Goal: Check status: Check status

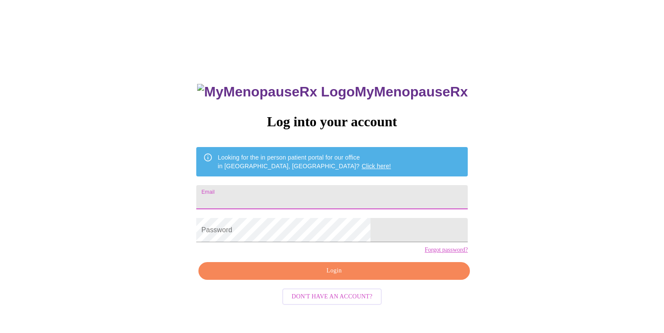
click at [350, 202] on input "Email" at bounding box center [332, 197] width 272 height 24
type input "[EMAIL_ADDRESS][DOMAIN_NAME]"
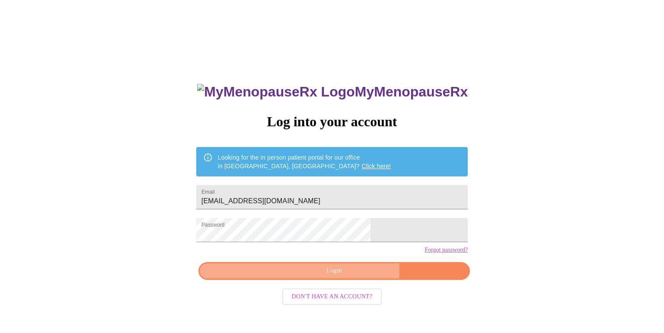
click at [347, 276] on span "Login" at bounding box center [334, 270] width 252 height 11
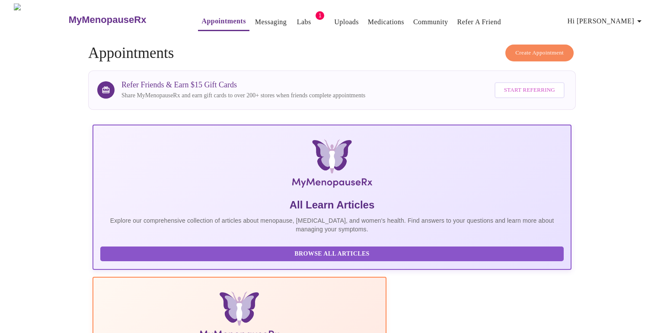
click at [255, 16] on link "Messaging" at bounding box center [271, 22] width 32 height 12
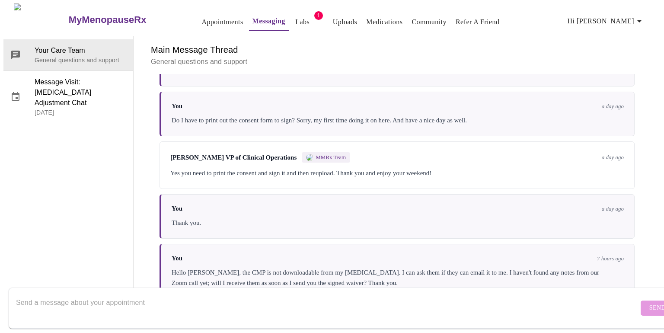
scroll to position [3016, 0]
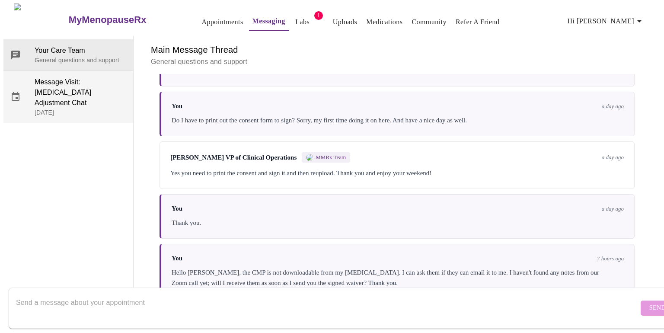
click at [96, 77] on span "Message Visit: [MEDICAL_DATA] Adjustment Chat" at bounding box center [81, 92] width 92 height 31
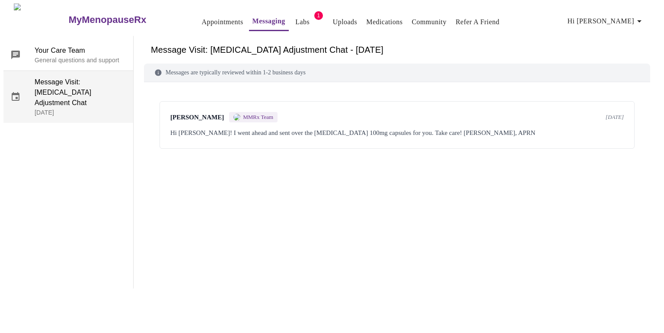
scroll to position [0, 0]
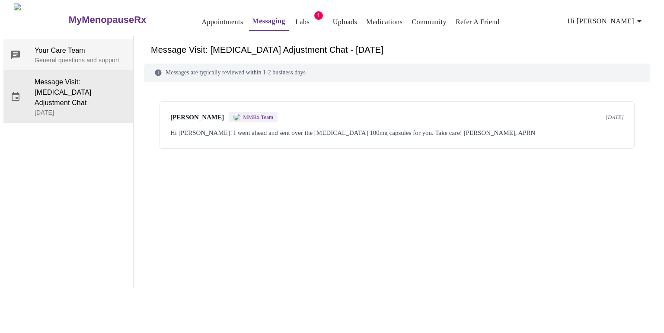
click at [86, 45] on span "Your Care Team" at bounding box center [81, 50] width 92 height 10
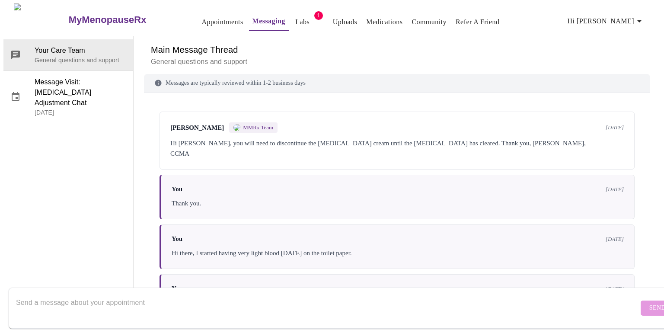
click at [204, 19] on link "Appointments" at bounding box center [222, 22] width 42 height 12
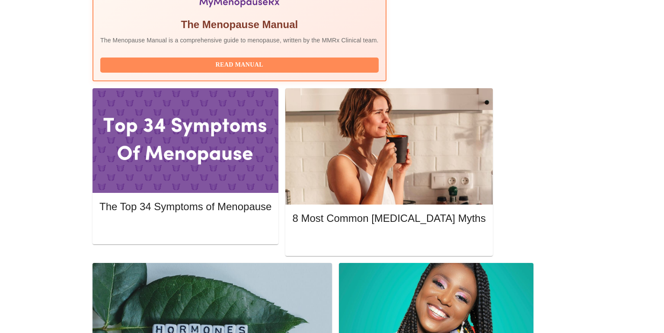
scroll to position [308, 0]
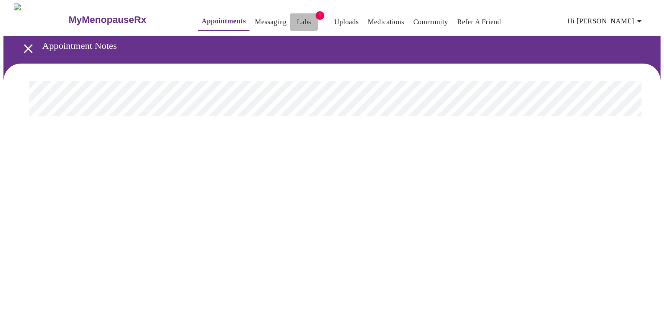
click at [297, 17] on link "Labs" at bounding box center [304, 22] width 14 height 12
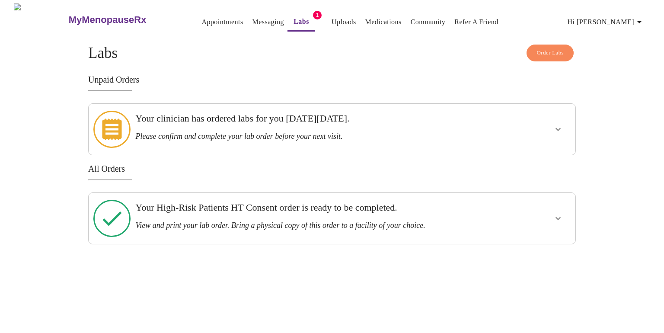
click at [294, 202] on h3 "Your High-Risk Patients HT Consent order is ready to be completed." at bounding box center [308, 207] width 346 height 11
click at [560, 213] on icon "show more" at bounding box center [558, 218] width 10 height 10
click at [548, 244] on span "View Order" at bounding box center [537, 249] width 39 height 11
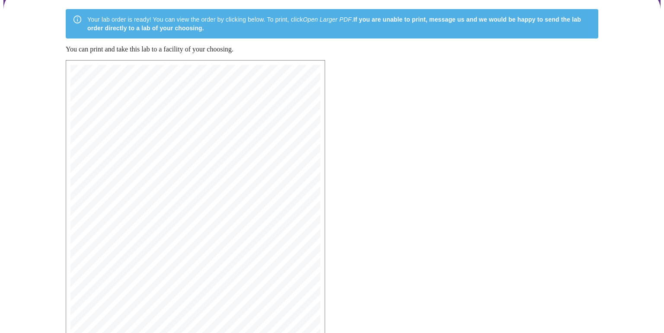
scroll to position [227, 0]
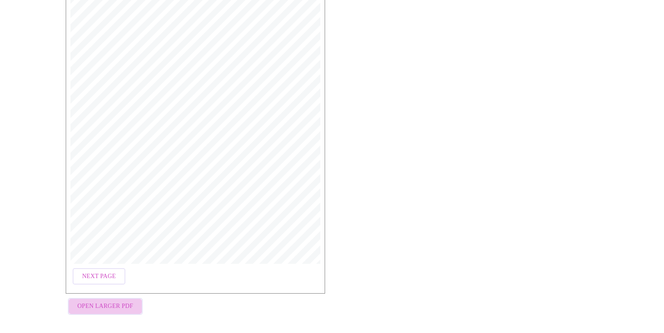
click at [112, 307] on span "Open Larger PDF" at bounding box center [105, 306] width 56 height 11
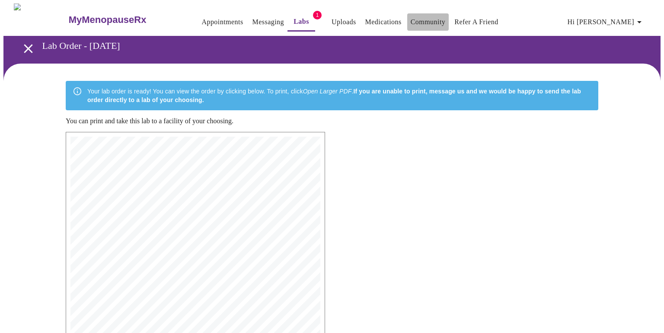
click at [422, 18] on link "Community" at bounding box center [428, 22] width 35 height 12
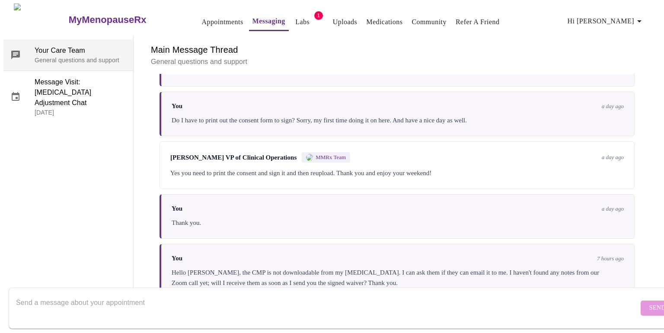
scroll to position [3016, 0]
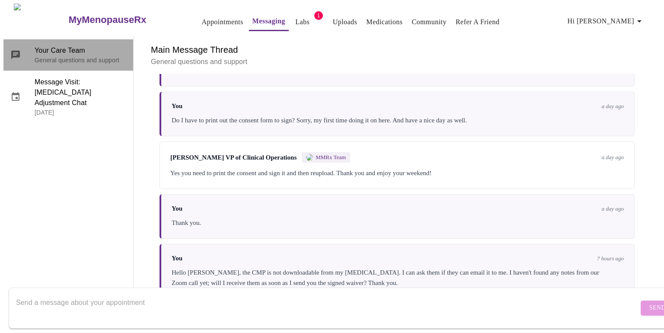
click at [27, 50] on div at bounding box center [22, 55] width 24 height 10
